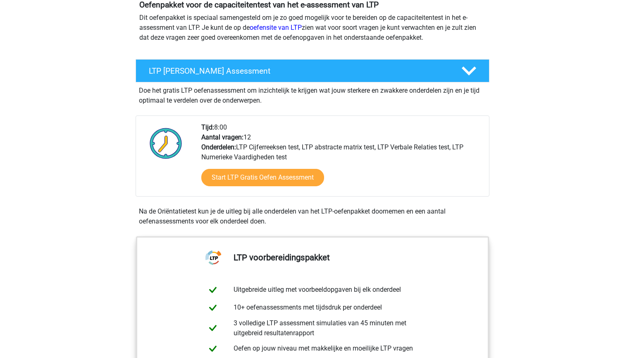
scroll to position [103, 0]
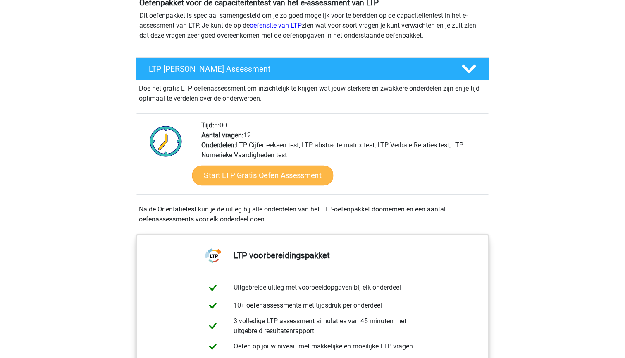
click at [275, 175] on link "Start LTP Gratis Oefen Assessment" at bounding box center [262, 175] width 141 height 20
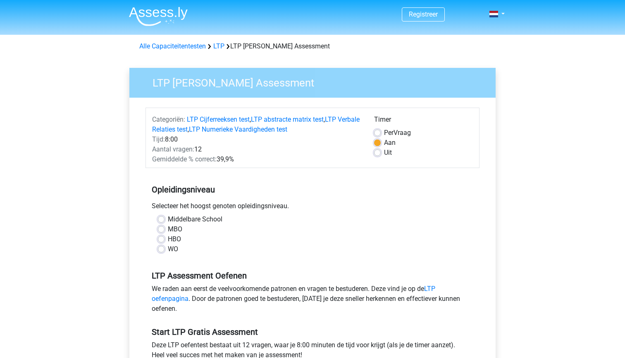
click at [168, 250] on label "WO" at bounding box center [173, 249] width 10 height 10
click at [163, 250] on input "WO" at bounding box center [161, 248] width 7 height 8
radio input "true"
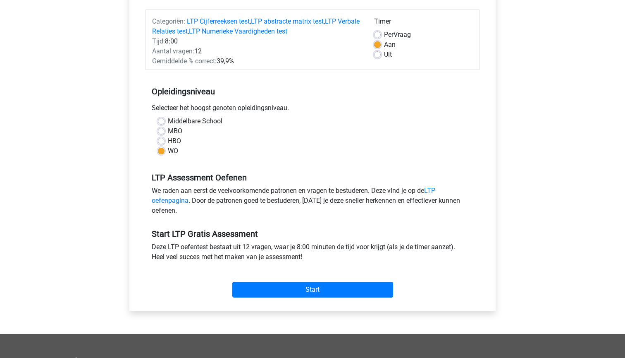
scroll to position [99, 0]
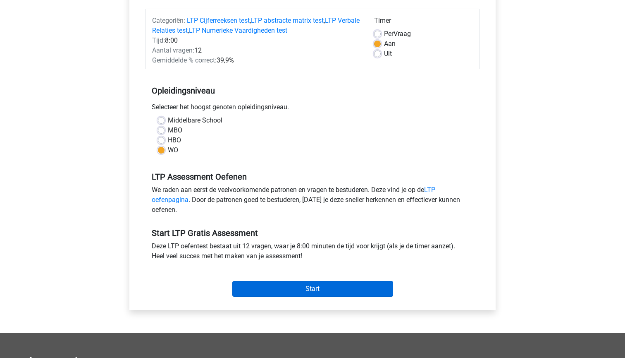
click at [305, 287] on input "Start" at bounding box center [312, 289] width 161 height 16
click at [364, 294] on input "Start" at bounding box center [312, 289] width 161 height 16
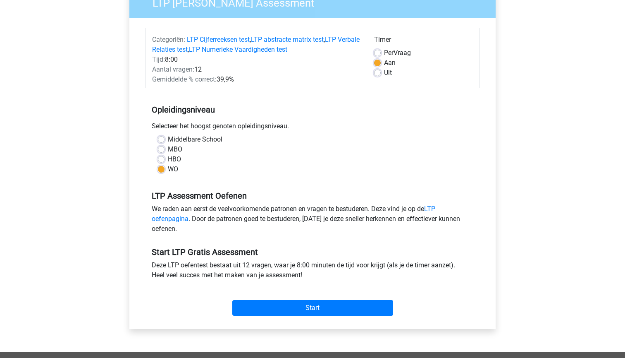
scroll to position [45, 0]
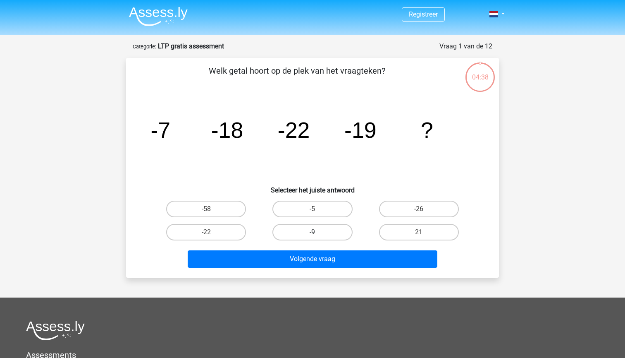
click at [309, 231] on label "-9" at bounding box center [313, 232] width 80 height 17
click at [313, 232] on input "-9" at bounding box center [315, 234] width 5 height 5
radio input "true"
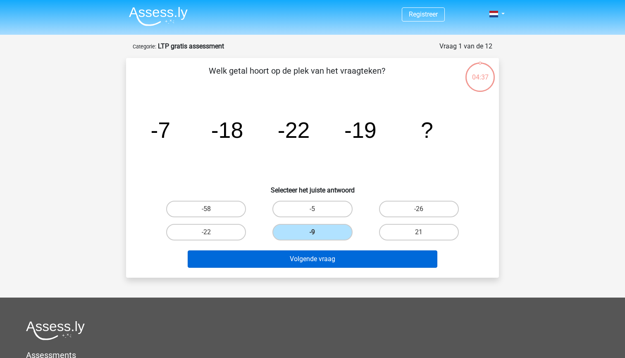
click at [316, 263] on button "Volgende vraag" at bounding box center [313, 258] width 250 height 17
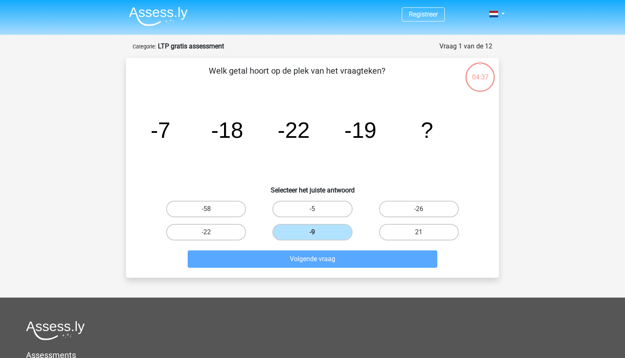
scroll to position [41, 0]
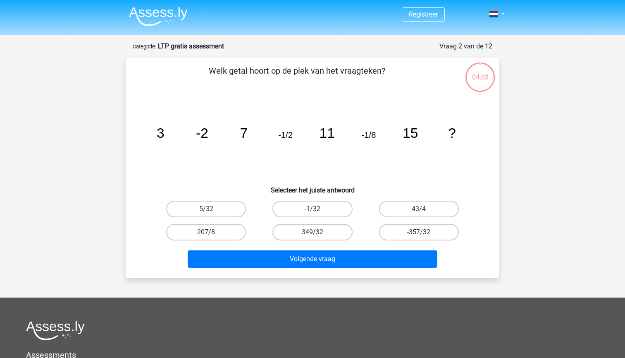
scroll to position [41, 0]
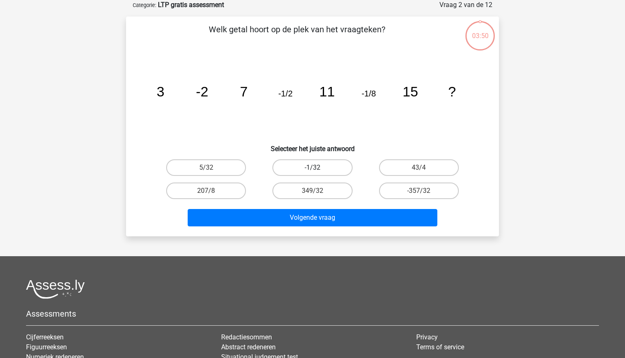
click at [318, 170] on label "-1/32" at bounding box center [313, 167] width 80 height 17
click at [318, 170] on input "-1/32" at bounding box center [315, 169] width 5 height 5
radio input "true"
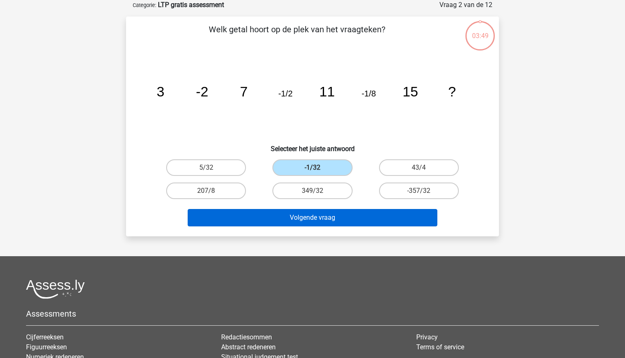
click at [323, 214] on button "Volgende vraag" at bounding box center [313, 217] width 250 height 17
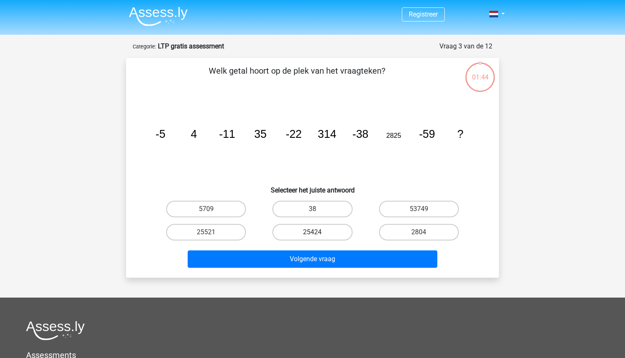
click at [331, 233] on label "25424" at bounding box center [313, 232] width 80 height 17
click at [318, 233] on input "25424" at bounding box center [315, 234] width 5 height 5
radio input "true"
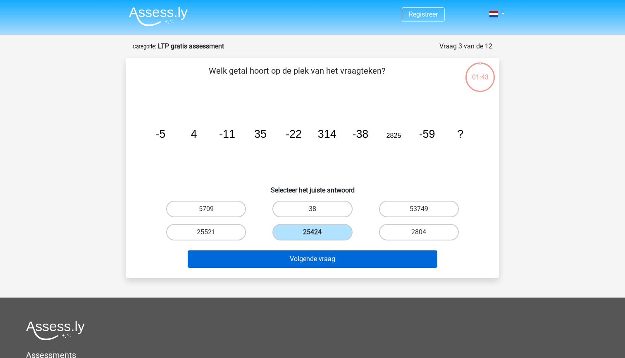
click at [333, 262] on button "Volgende vraag" at bounding box center [313, 258] width 250 height 17
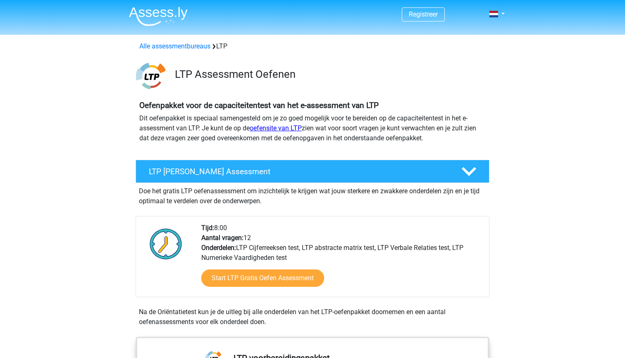
click at [280, 128] on link "oefensite van LTP" at bounding box center [276, 128] width 52 height 8
